Goal: Task Accomplishment & Management: Manage account settings

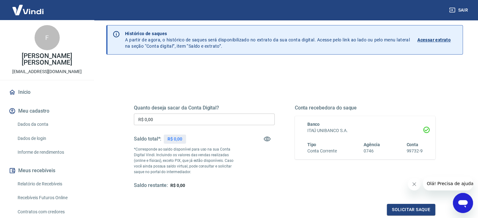
scroll to position [31, 0]
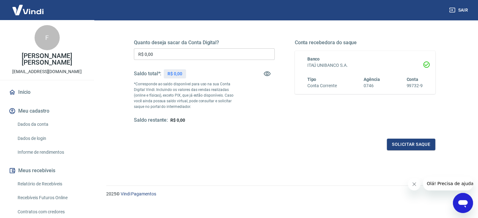
scroll to position [92, 0]
